Goal: Book appointment/travel/reservation

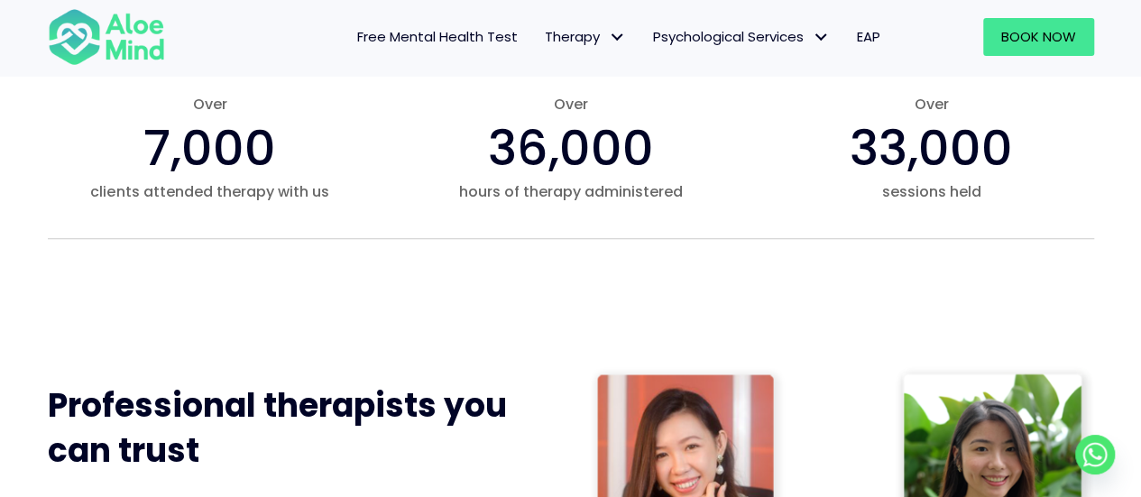
scroll to position [596, 0]
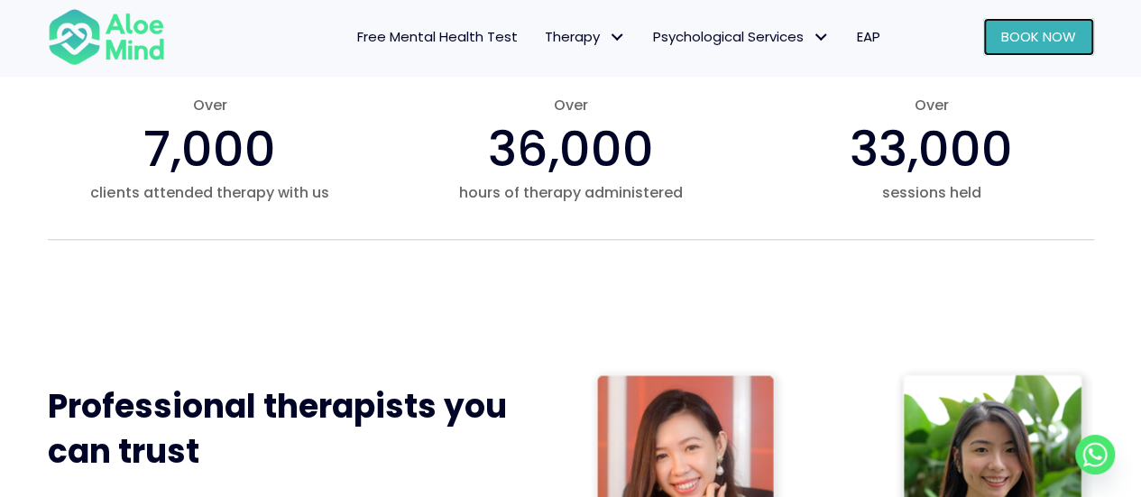
click at [1019, 45] on span "Book Now" at bounding box center [1038, 36] width 75 height 19
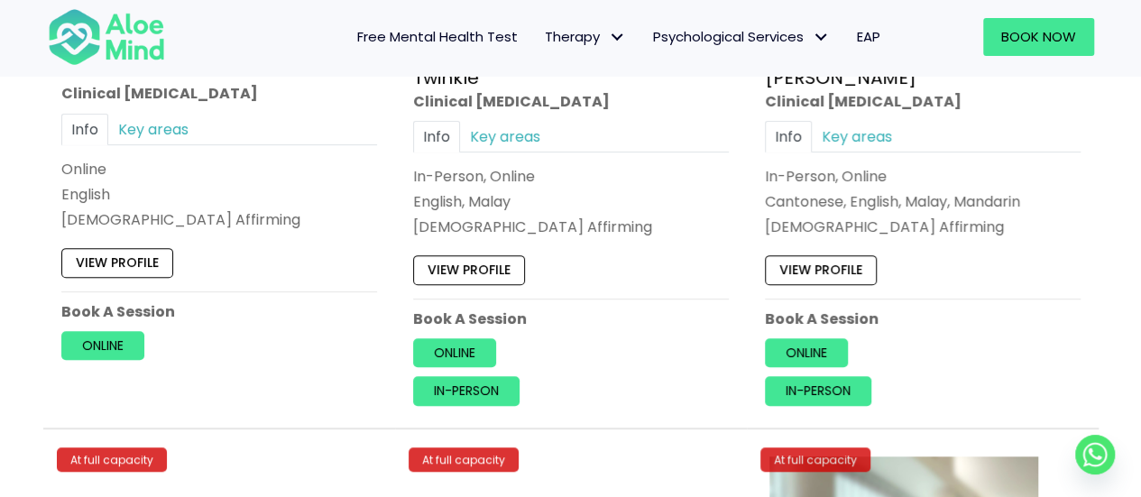
scroll to position [7265, 0]
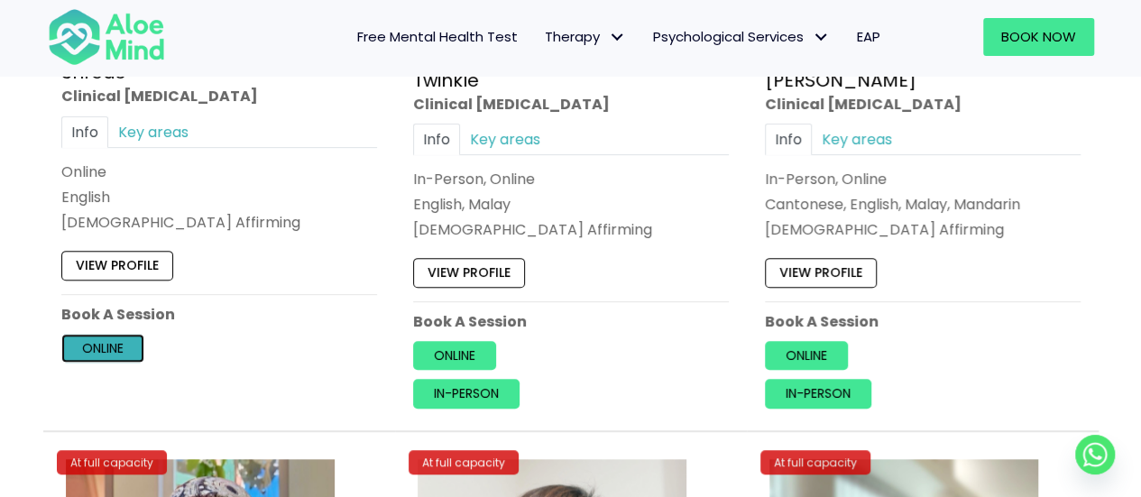
click at [118, 334] on link "Online" at bounding box center [102, 348] width 83 height 29
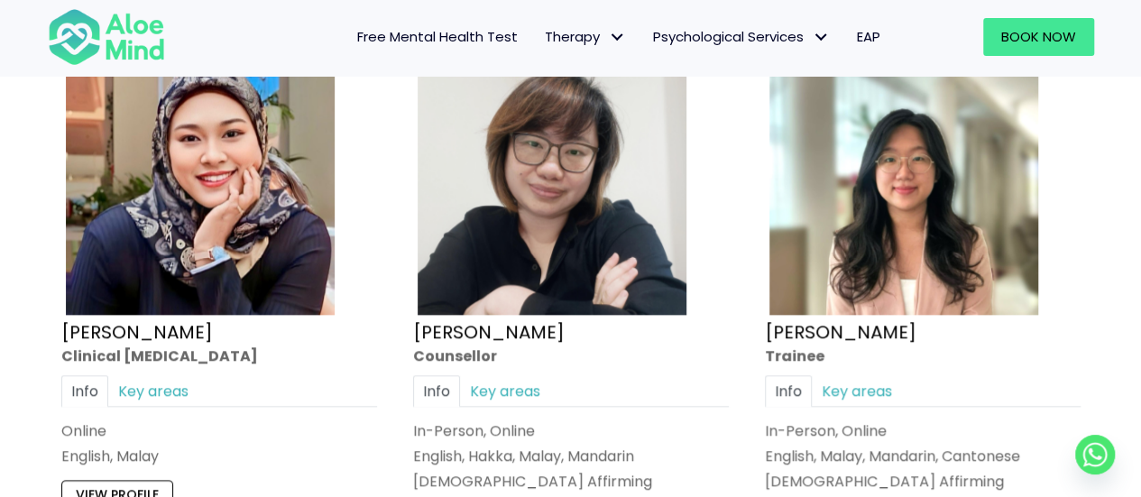
scroll to position [7677, 0]
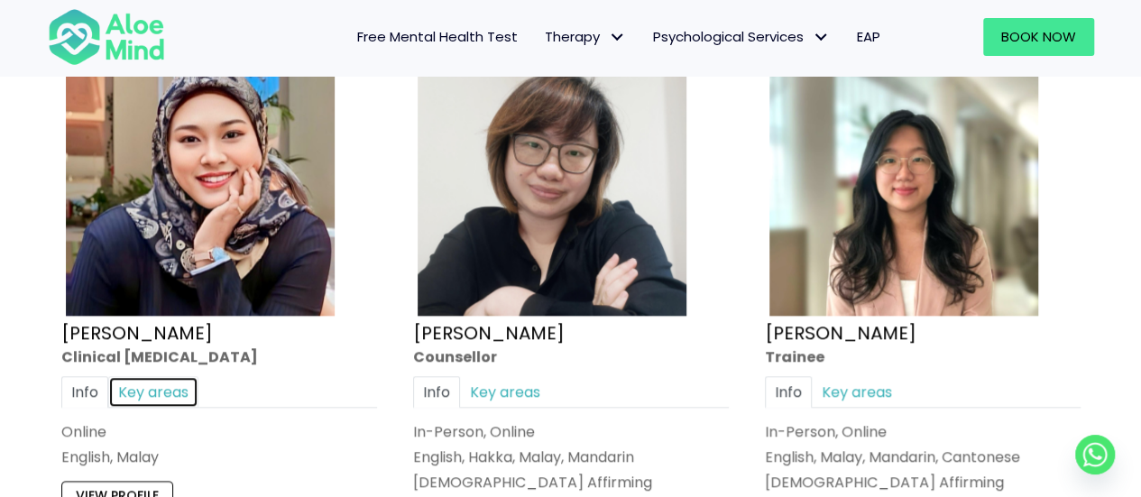
click at [159, 378] on link "Key areas" at bounding box center [153, 392] width 90 height 32
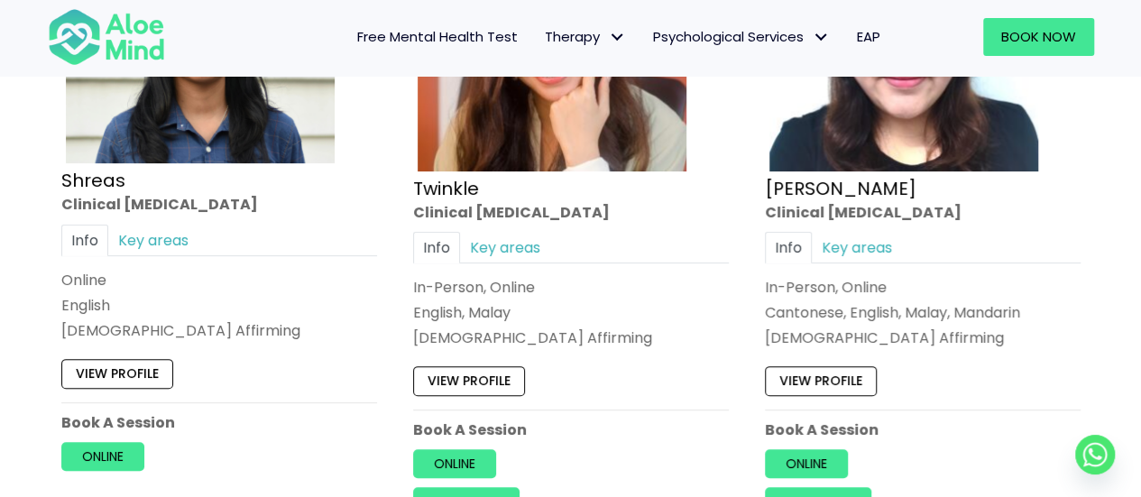
scroll to position [7155, 0]
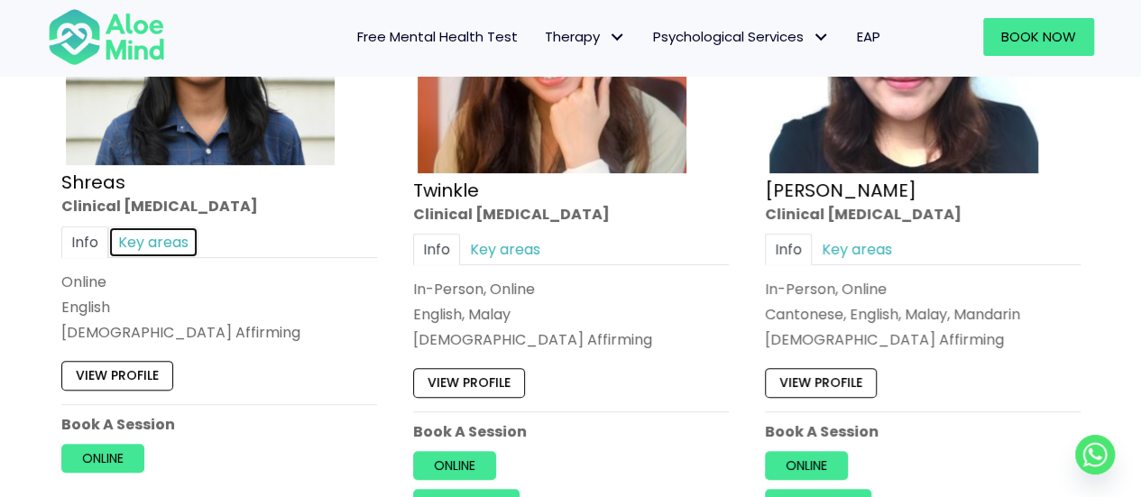
click at [170, 226] on link "Key areas" at bounding box center [153, 242] width 90 height 32
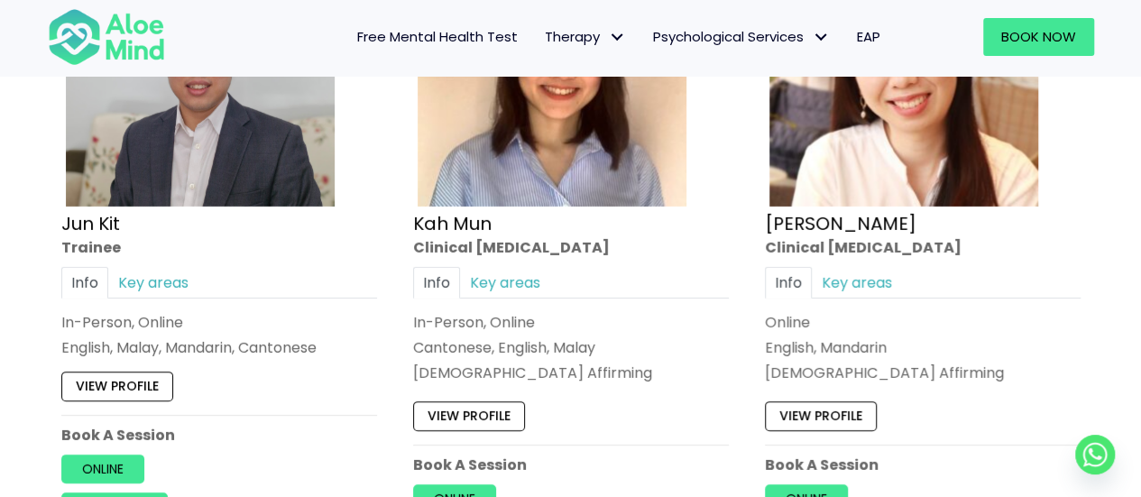
scroll to position [6473, 0]
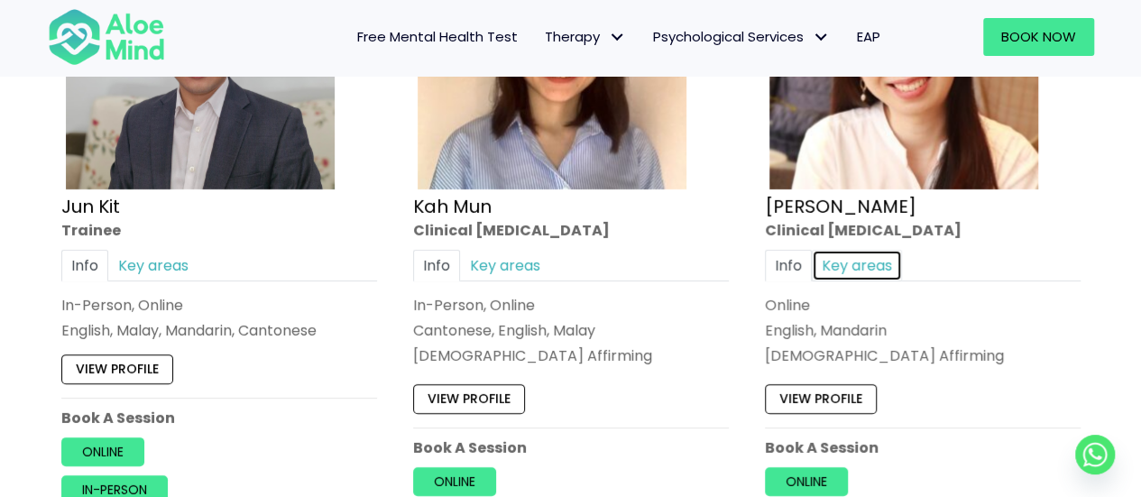
click at [874, 250] on link "Key areas" at bounding box center [857, 266] width 90 height 32
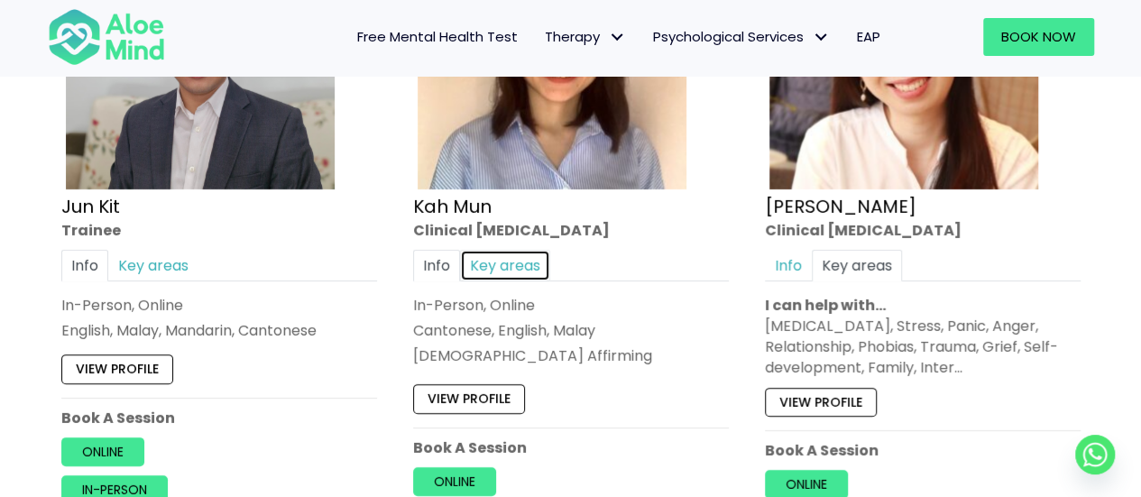
click at [518, 250] on link "Key areas" at bounding box center [505, 266] width 90 height 32
